Goal: Find specific page/section: Find specific page/section

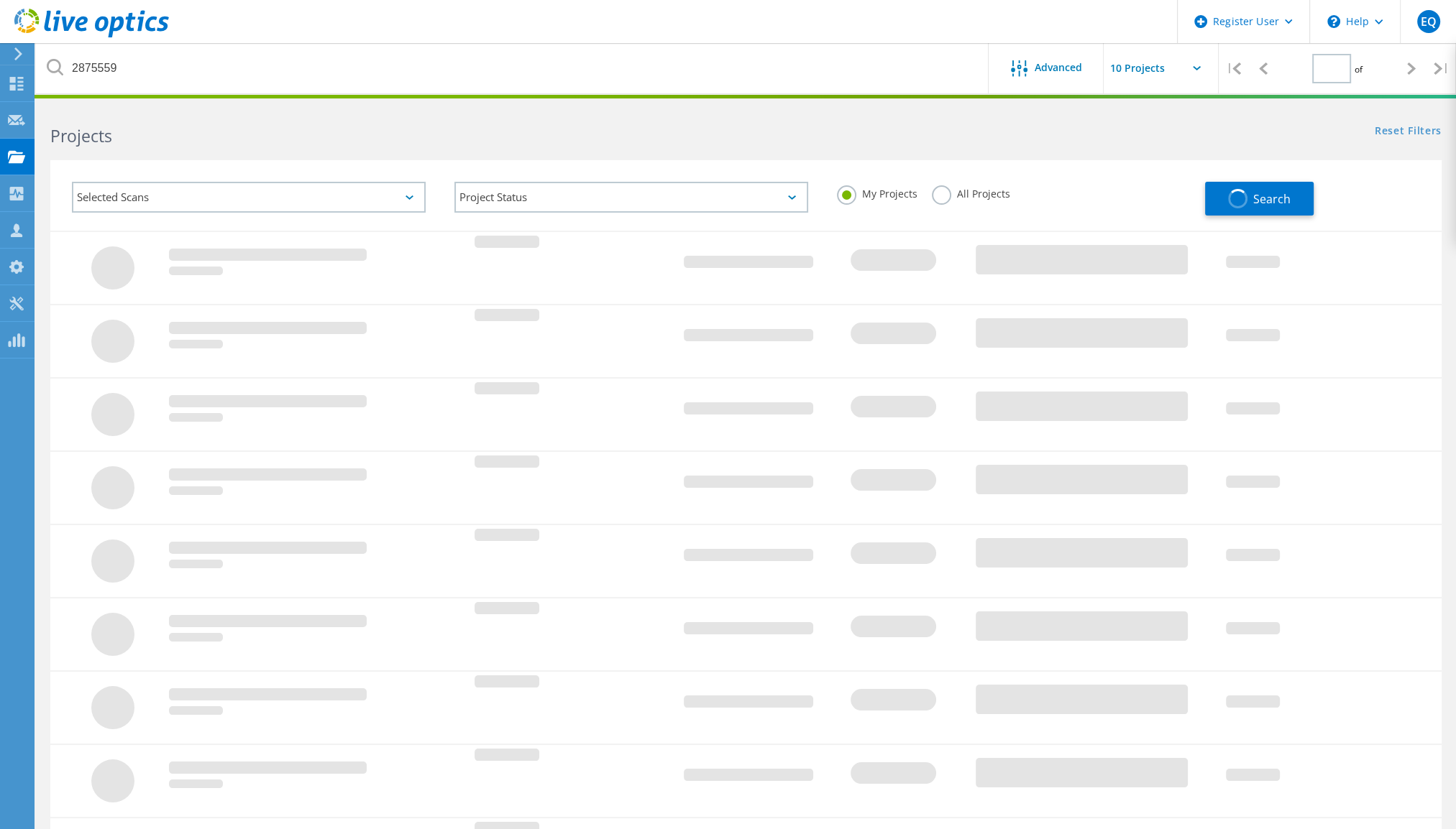
type input "1"
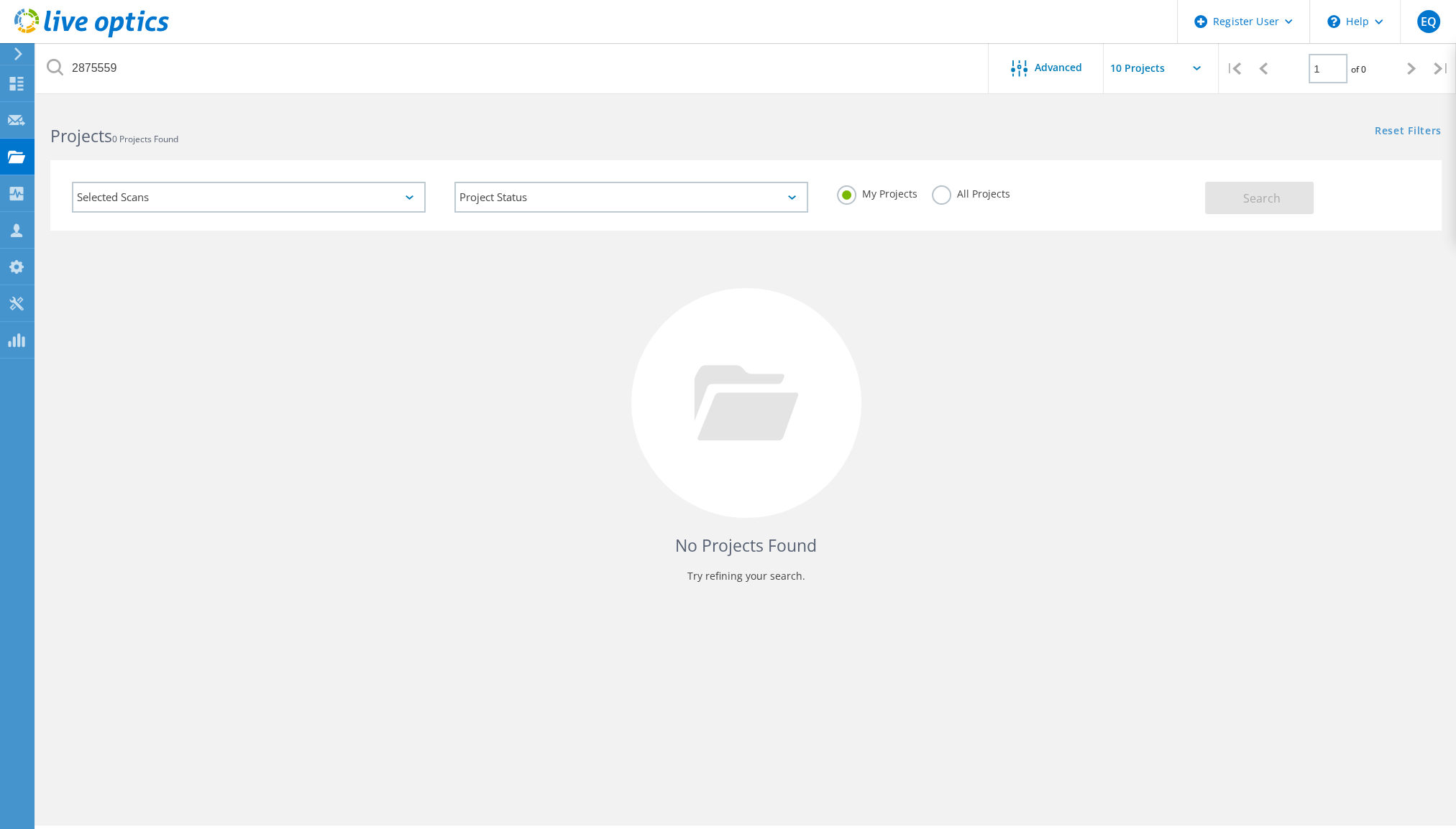
click at [945, 196] on label "All Projects" at bounding box center [971, 193] width 79 height 14
click at [0, 0] on input "All Projects" at bounding box center [0, 0] width 0 height 0
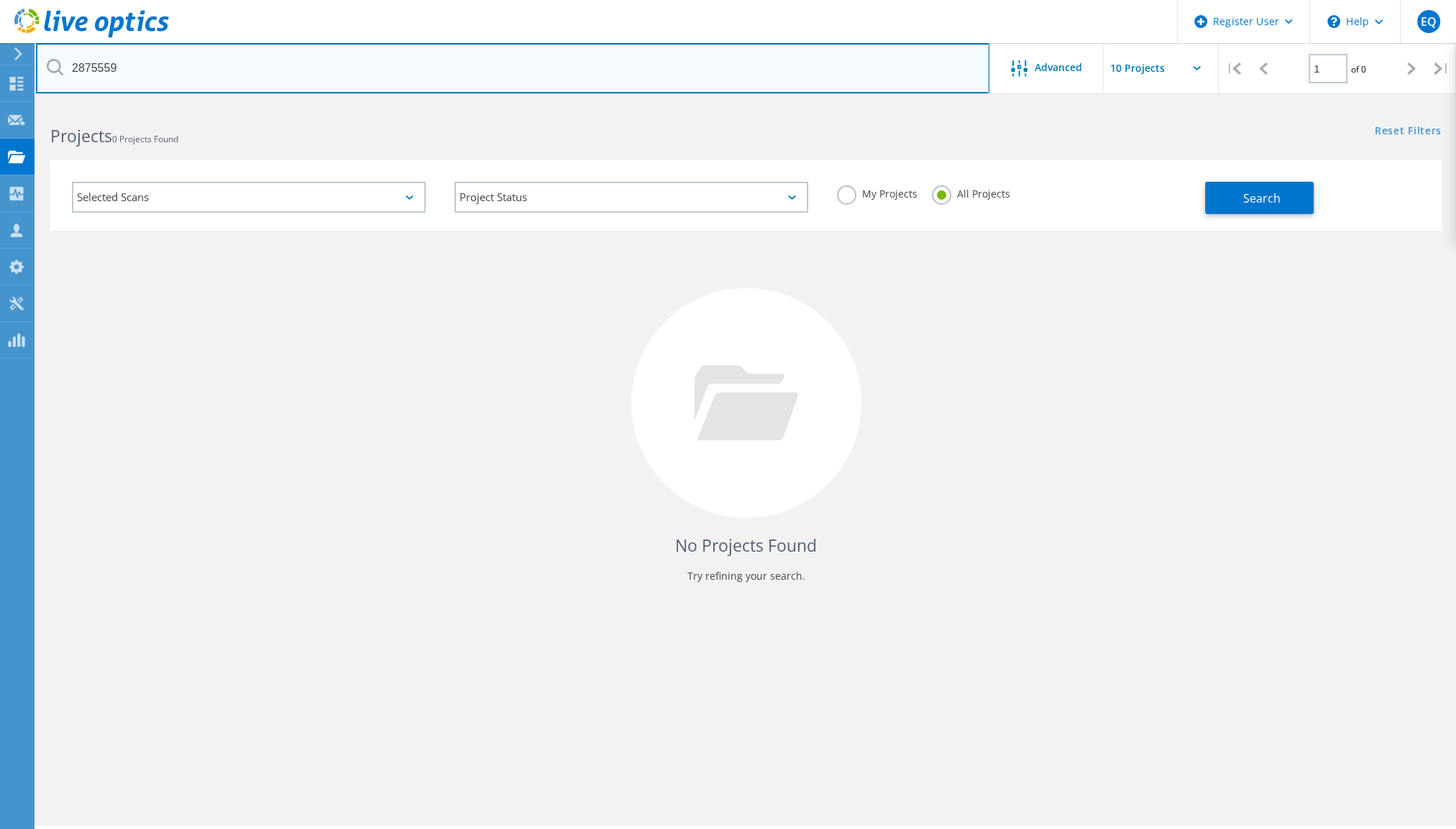
drag, startPoint x: 152, startPoint y: 65, endPoint x: -3, endPoint y: 45, distance: 156.3
click at [0, 45] on html "Register User \n Help Explore Helpful Articles Contact Support EQ Dell User Ern…" at bounding box center [728, 435] width 1456 height 869
paste input "66594"
type input "2866594"
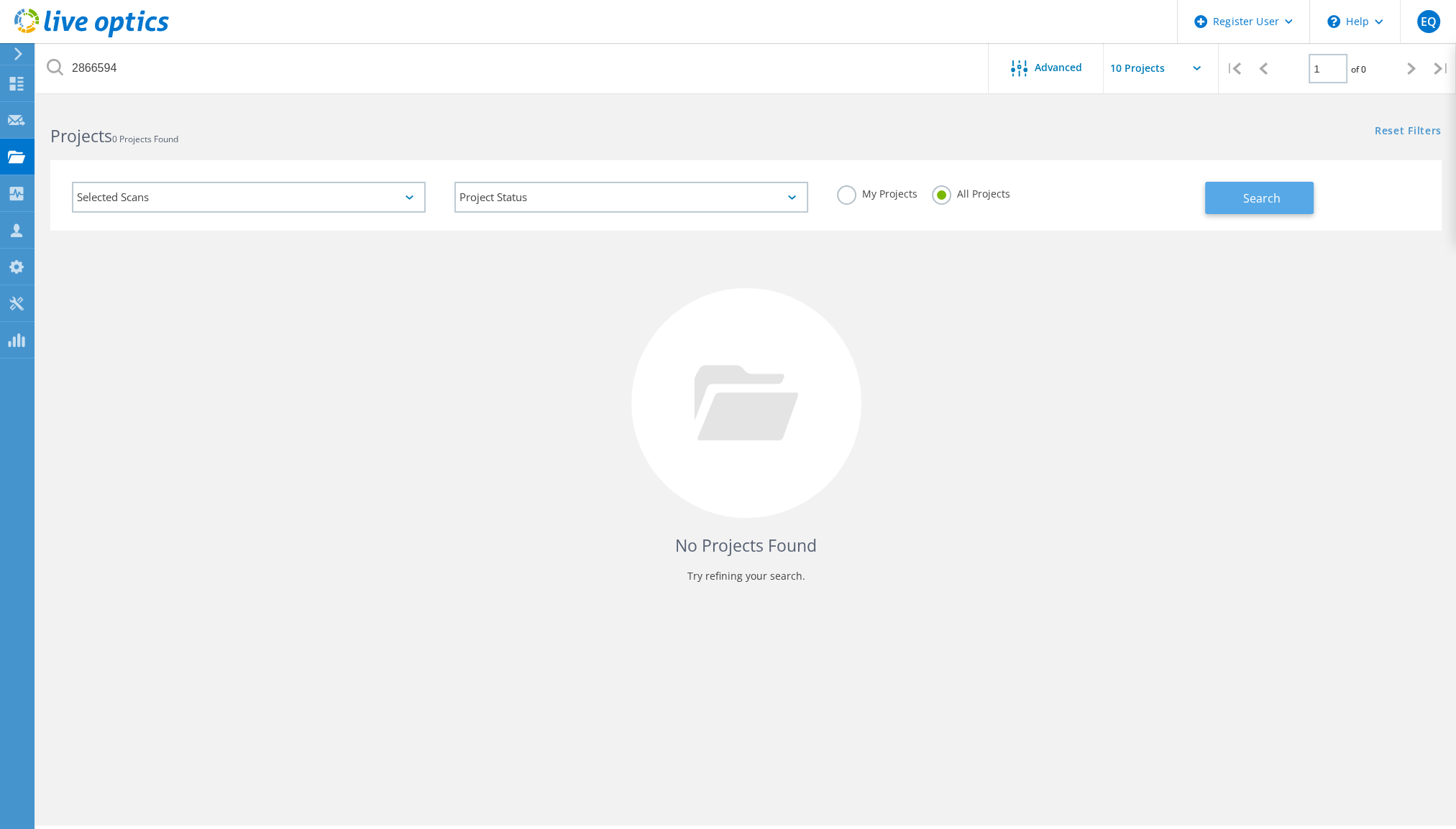
click at [1294, 194] on button "Search" at bounding box center [1259, 198] width 109 height 32
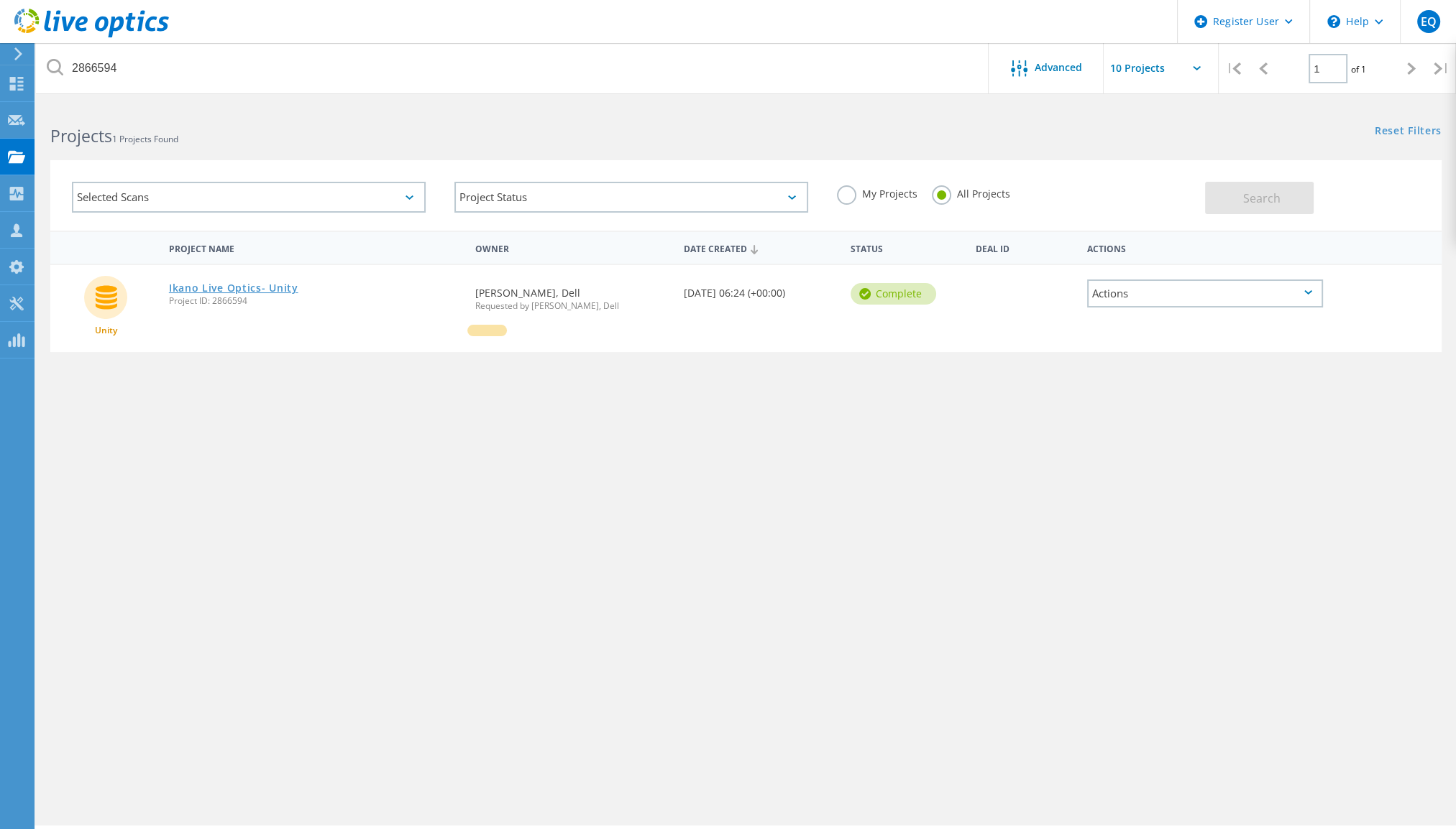
click at [261, 285] on link "Ikano Live Optics- Unity" at bounding box center [234, 287] width 129 height 10
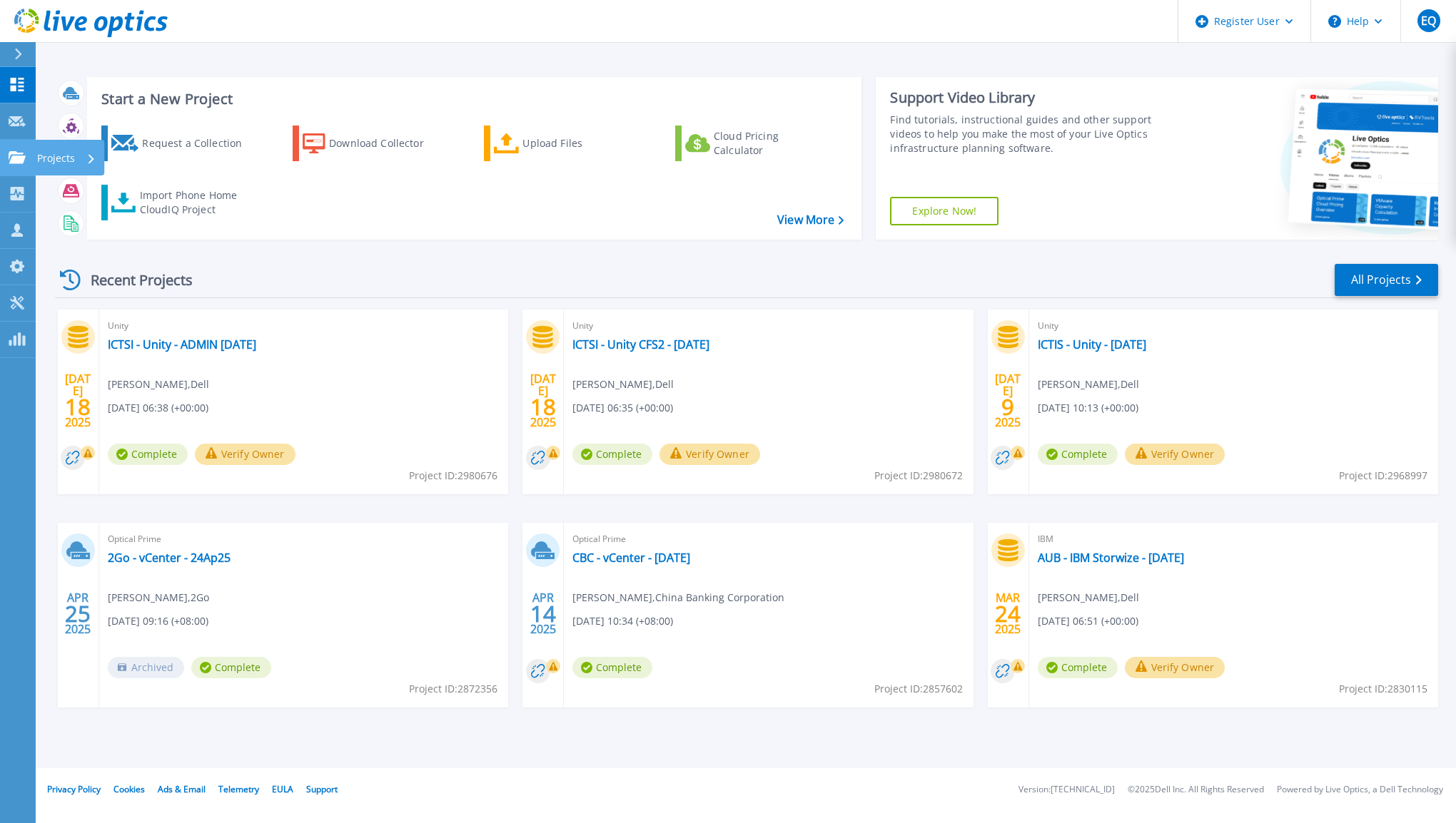
click at [15, 162] on icon at bounding box center [17, 158] width 17 height 12
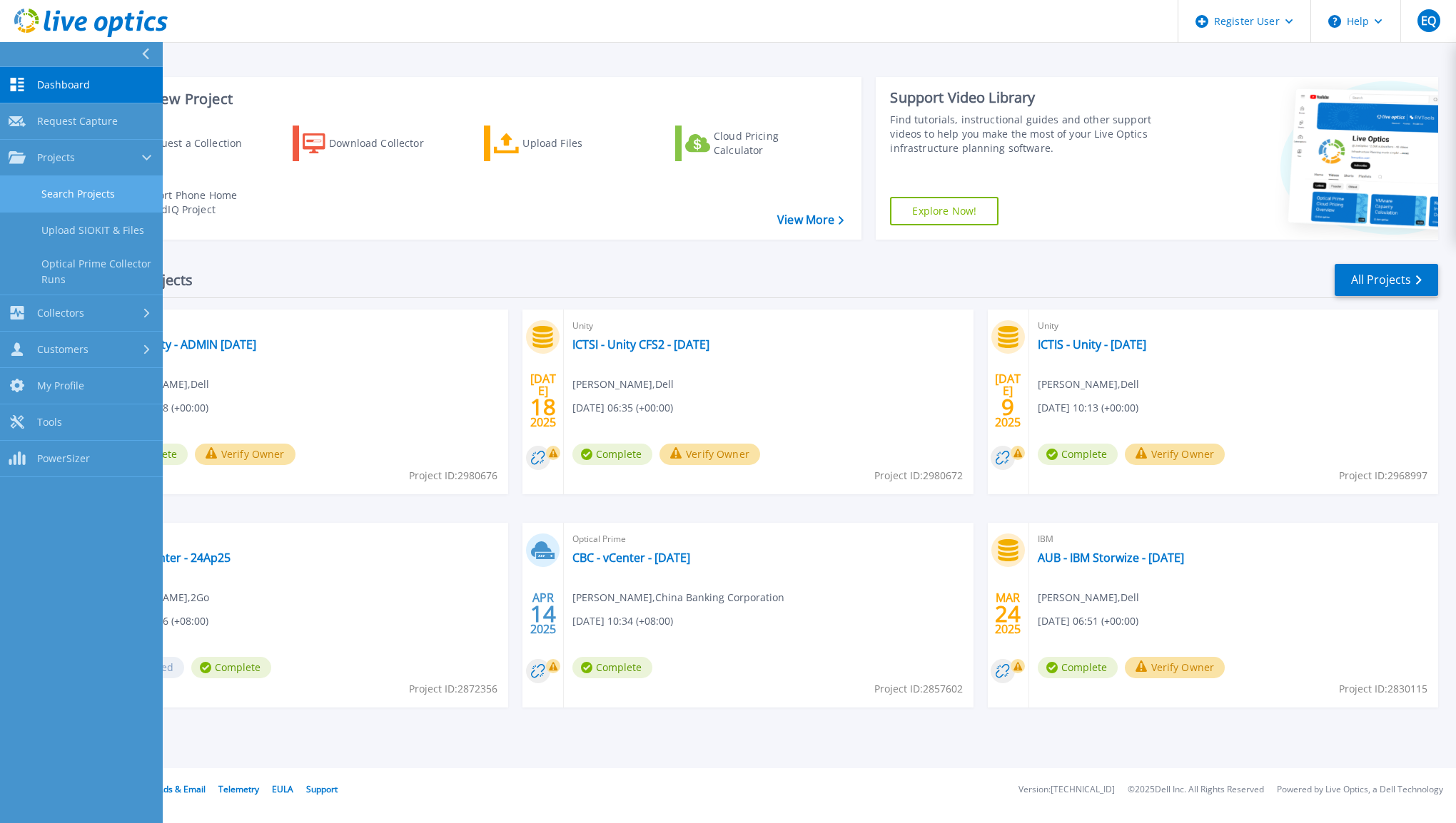
click at [82, 196] on link "Search Projects" at bounding box center [81, 194] width 163 height 37
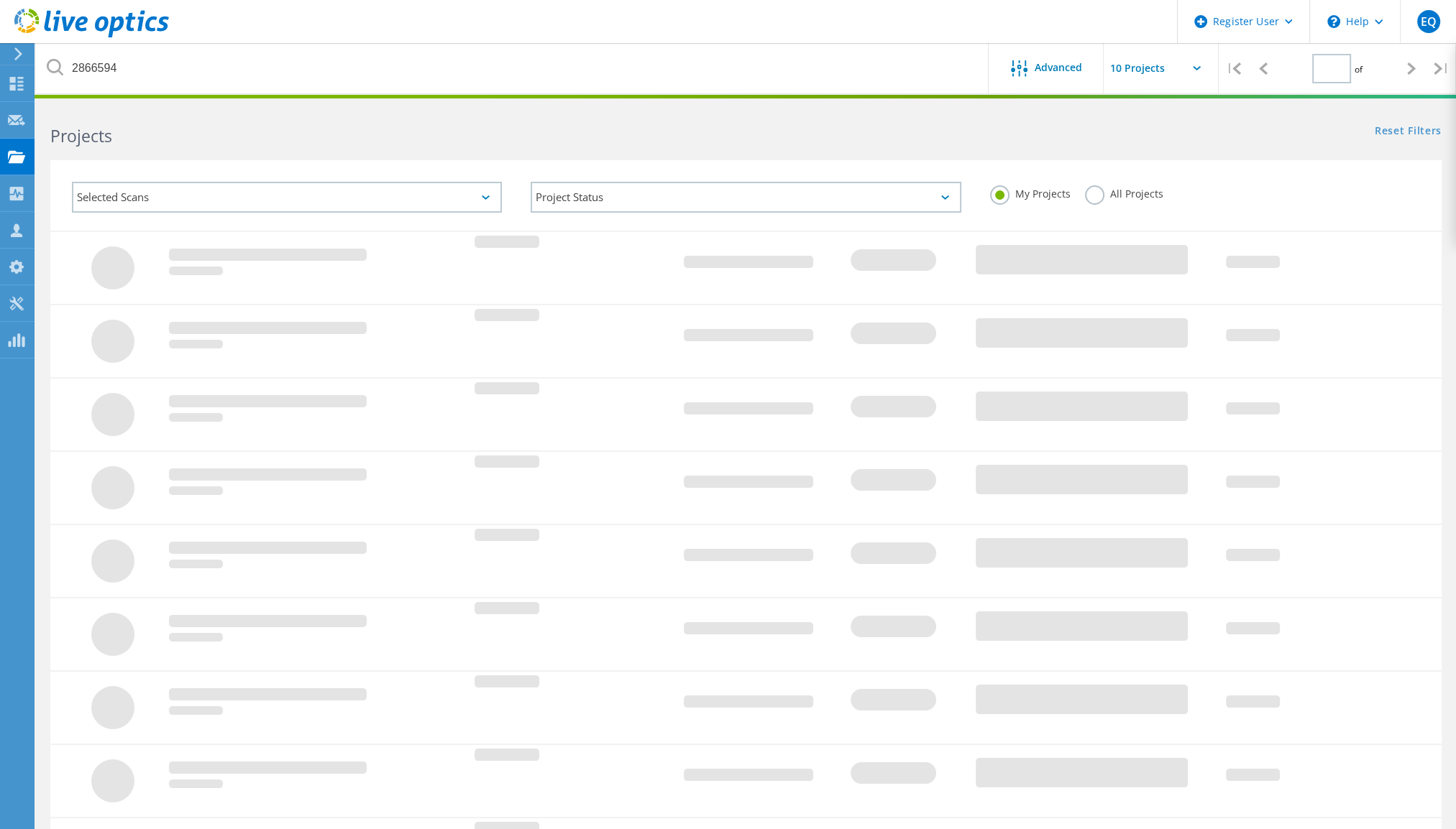
type input "1"
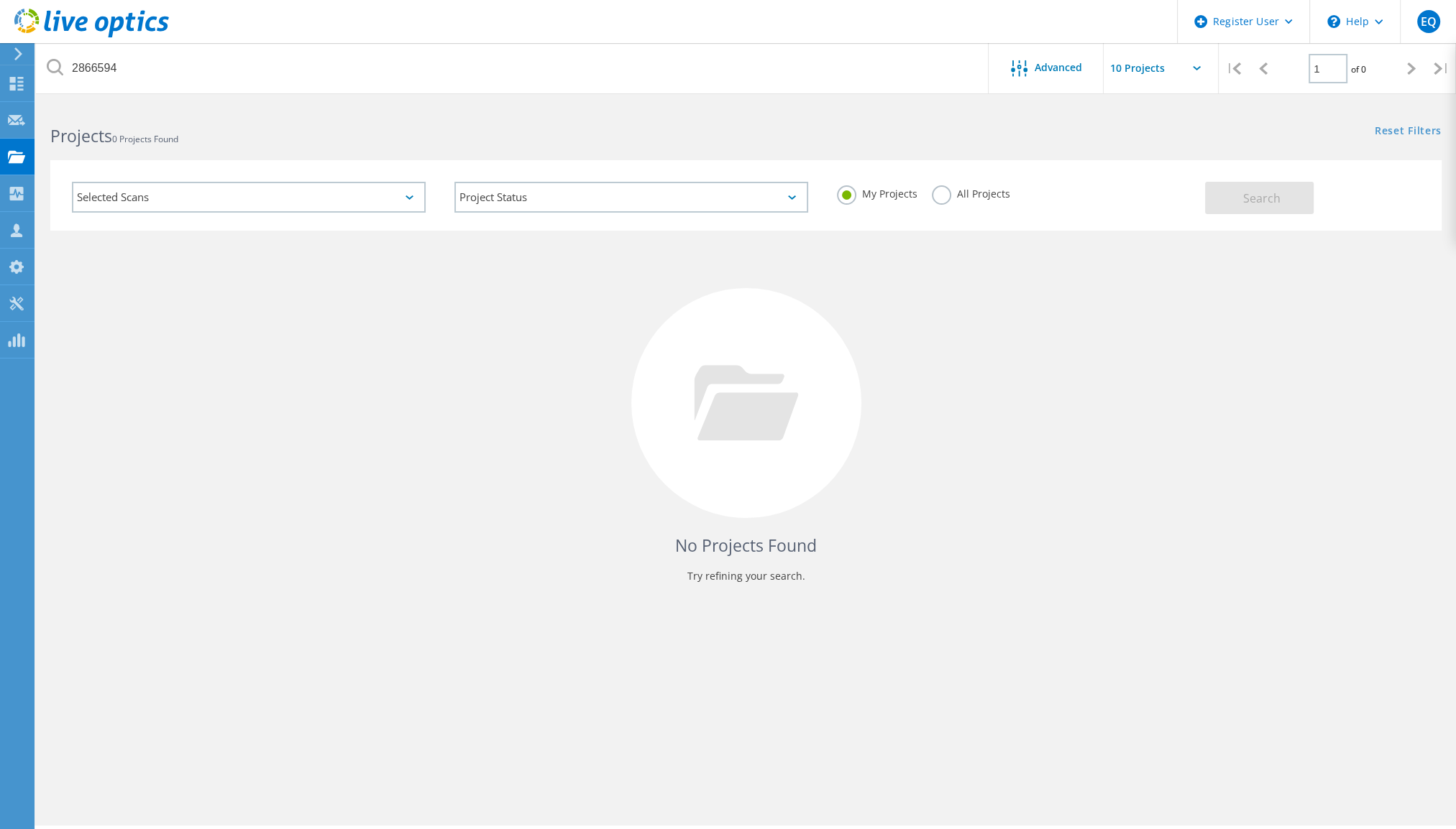
click at [960, 195] on label "All Projects" at bounding box center [971, 193] width 79 height 14
click at [0, 0] on input "All Projects" at bounding box center [0, 0] width 0 height 0
click at [1280, 200] on button "Search" at bounding box center [1259, 198] width 109 height 32
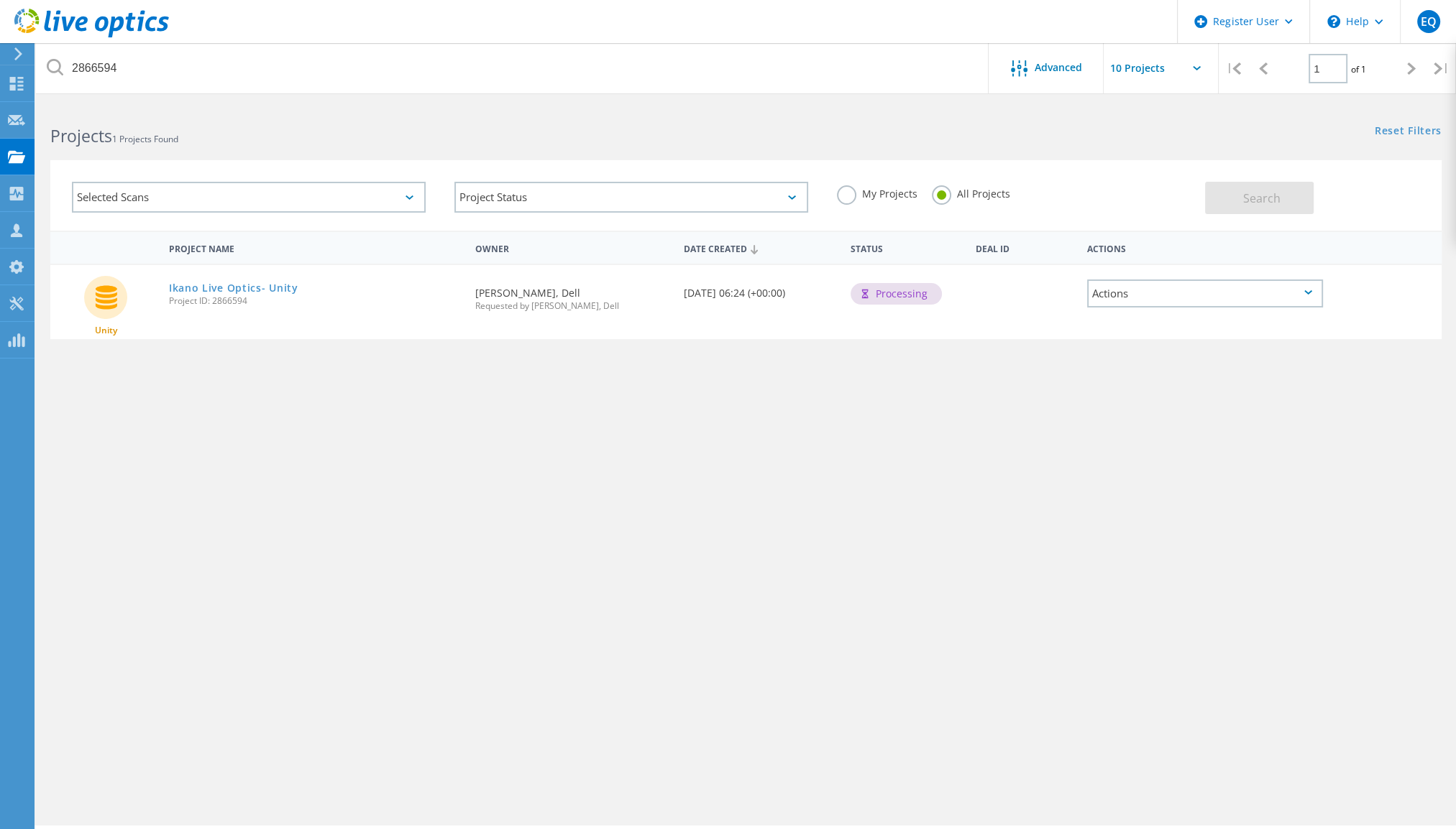
click at [239, 297] on span "Project ID: 2866594" at bounding box center [314, 300] width 292 height 8
click at [240, 289] on link "Ikano Live Optics- Unity" at bounding box center [234, 287] width 129 height 10
